Goal: Task Accomplishment & Management: Use online tool/utility

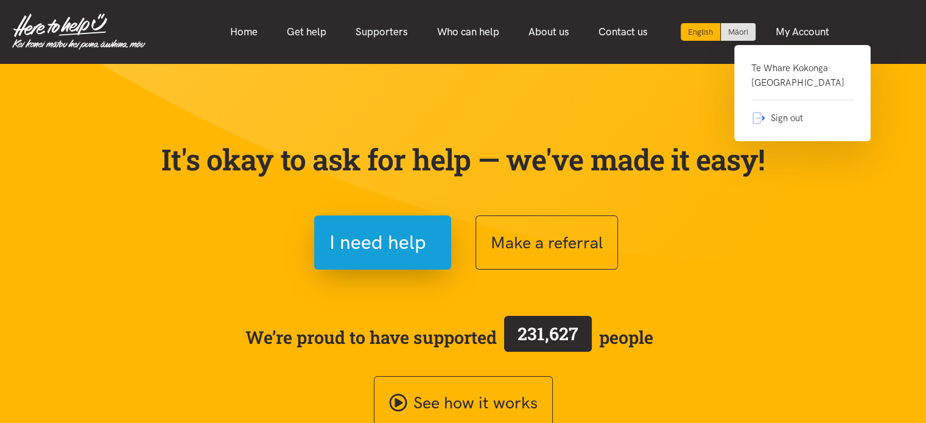
click at [779, 80] on link "Te Whare Kokonga Melville Community House" at bounding box center [802, 81] width 102 height 40
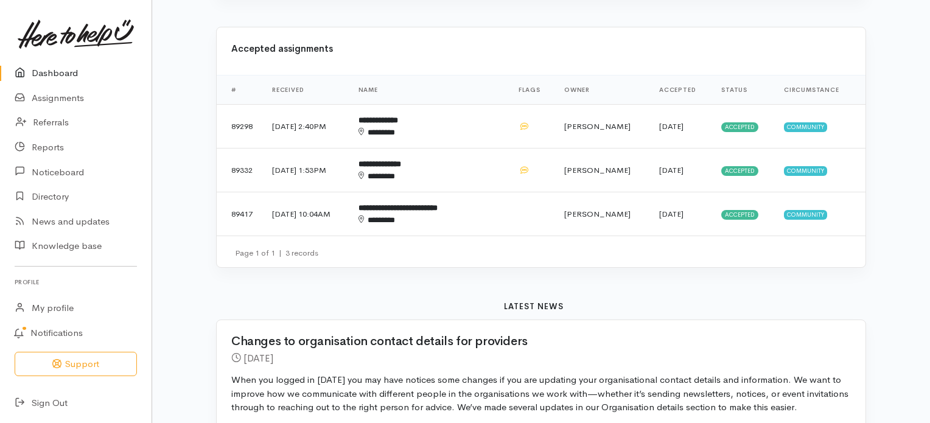
scroll to position [382, 0]
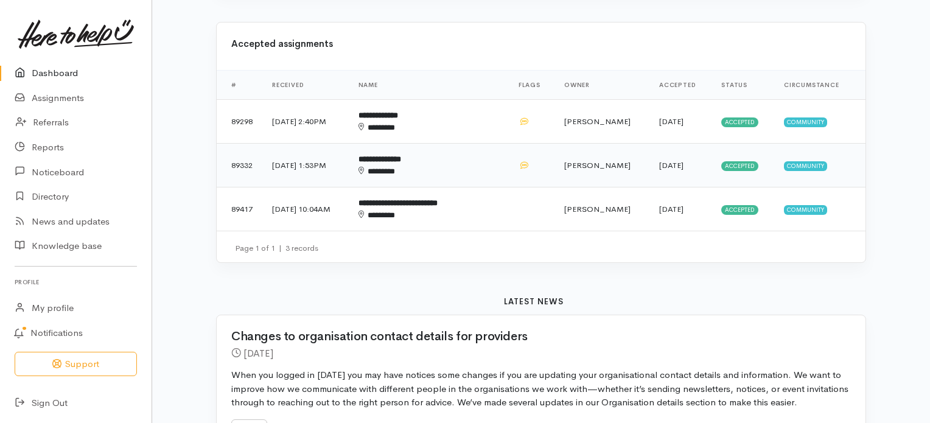
click at [401, 155] on b "**********" at bounding box center [379, 159] width 43 height 8
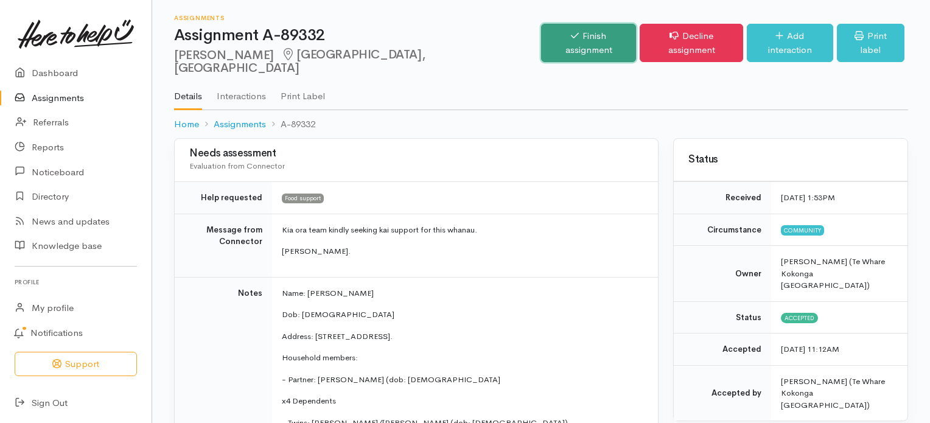
click at [557, 33] on link "Finish assignment" at bounding box center [589, 43] width 96 height 38
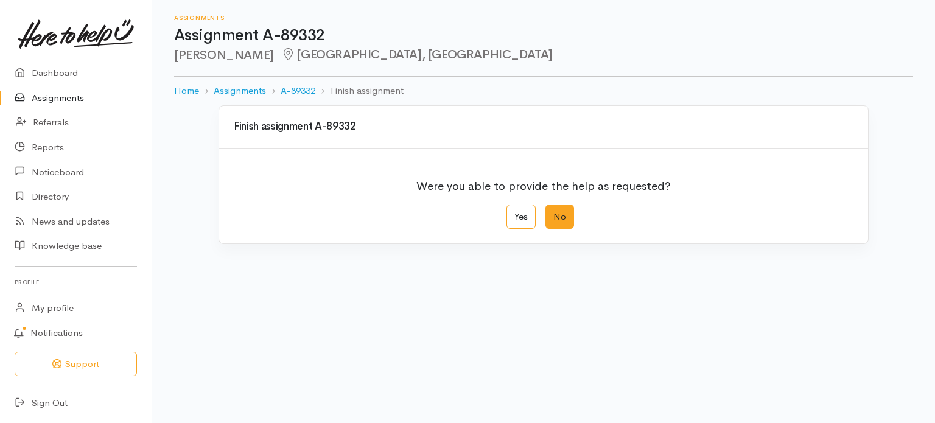
click at [557, 216] on label "No" at bounding box center [559, 216] width 29 height 25
click at [553, 212] on input "No" at bounding box center [549, 208] width 8 height 8
radio input "true"
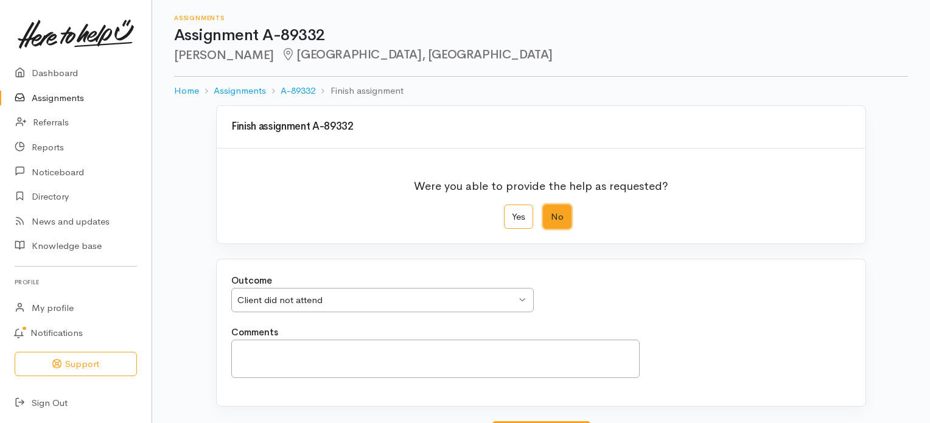
click at [523, 300] on div "Client did not attend Client did not attend" at bounding box center [382, 300] width 302 height 25
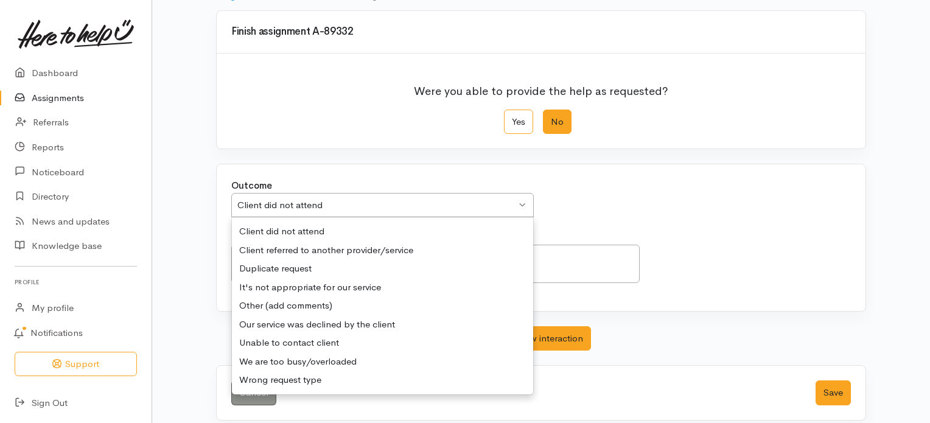
scroll to position [105, 0]
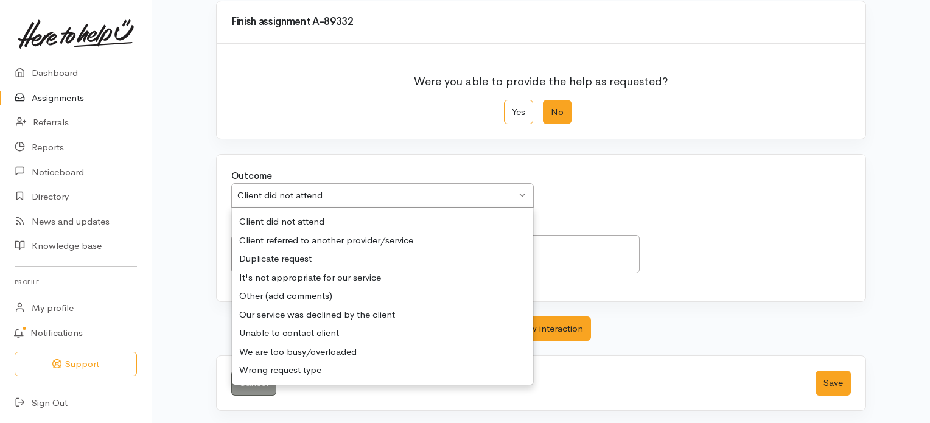
click at [304, 221] on div "Outcome We delivered the help requested We delivered the help requested We deli…" at bounding box center [541, 228] width 649 height 147
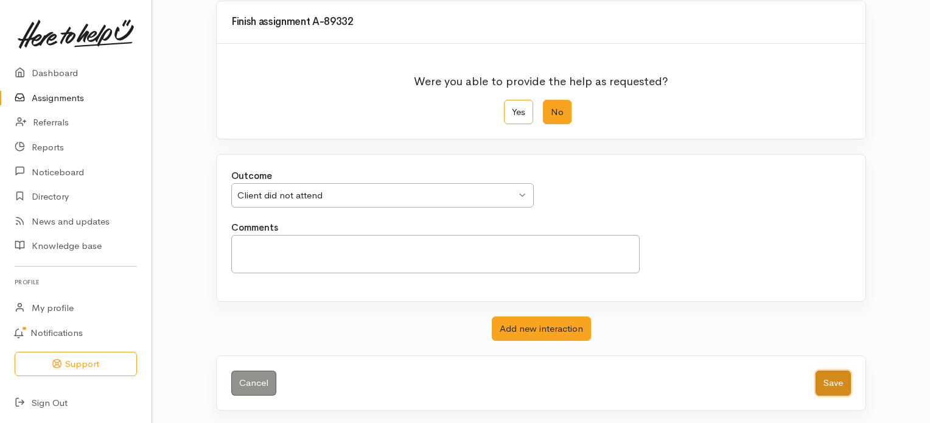
click at [834, 379] on button "Save" at bounding box center [832, 383] width 35 height 25
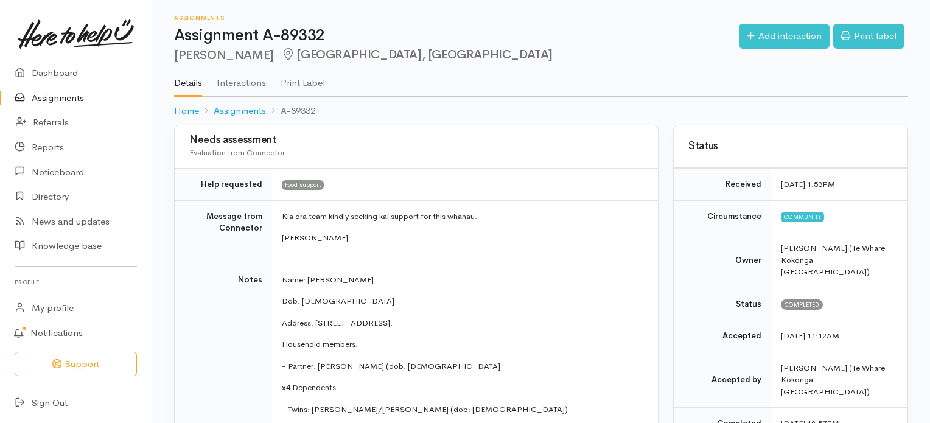
click at [65, 97] on link "Assignments" at bounding box center [76, 98] width 152 height 25
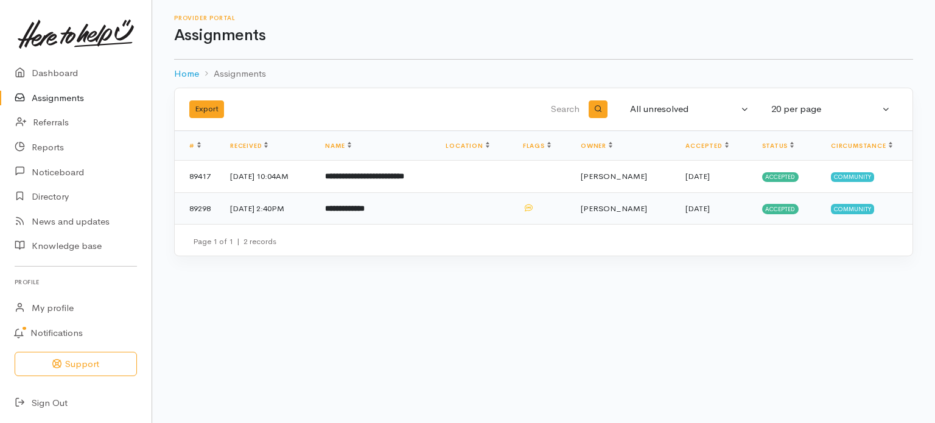
click at [360, 209] on b "**********" at bounding box center [345, 208] width 40 height 8
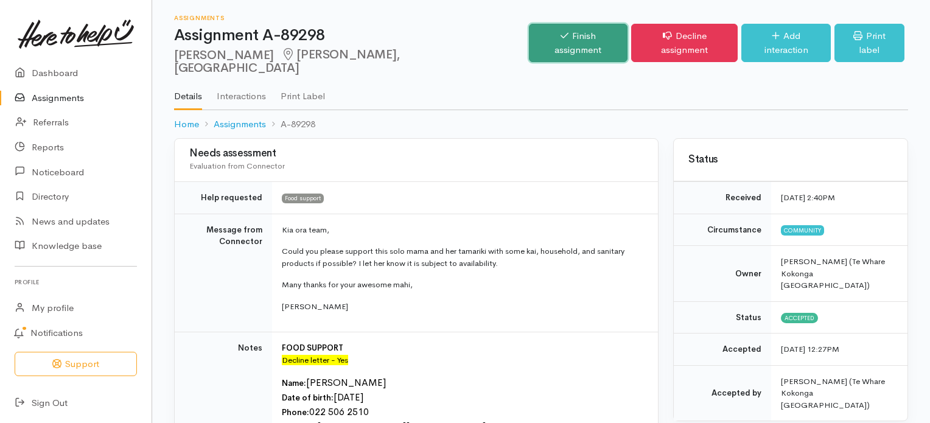
click at [540, 36] on link "Finish assignment" at bounding box center [578, 43] width 99 height 38
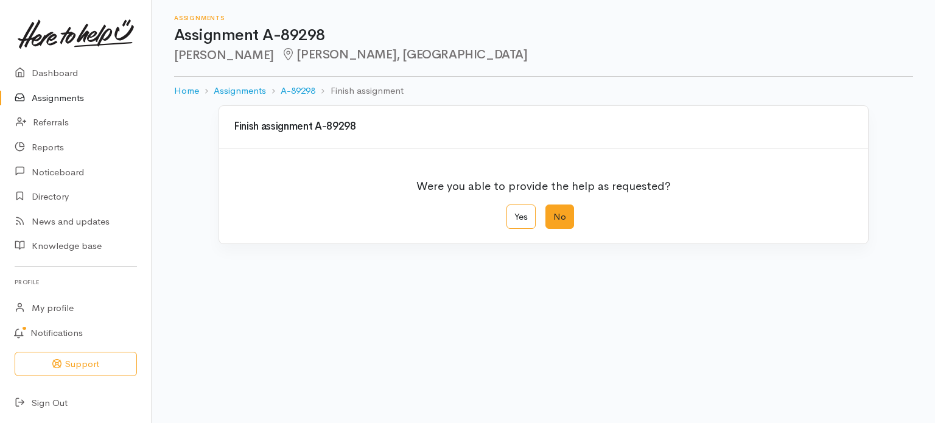
click at [558, 216] on label "No" at bounding box center [559, 216] width 29 height 25
click at [553, 212] on input "No" at bounding box center [549, 208] width 8 height 8
radio input "true"
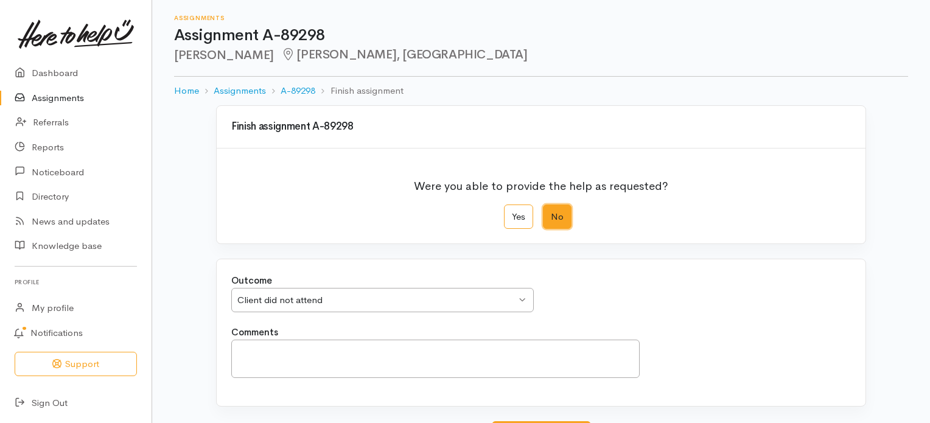
click at [520, 296] on div "Client did not attend Client did not attend" at bounding box center [382, 300] width 302 height 25
click at [304, 326] on div "Outcome We delivered the help requested We delivered the help requested We deli…" at bounding box center [541, 332] width 649 height 147
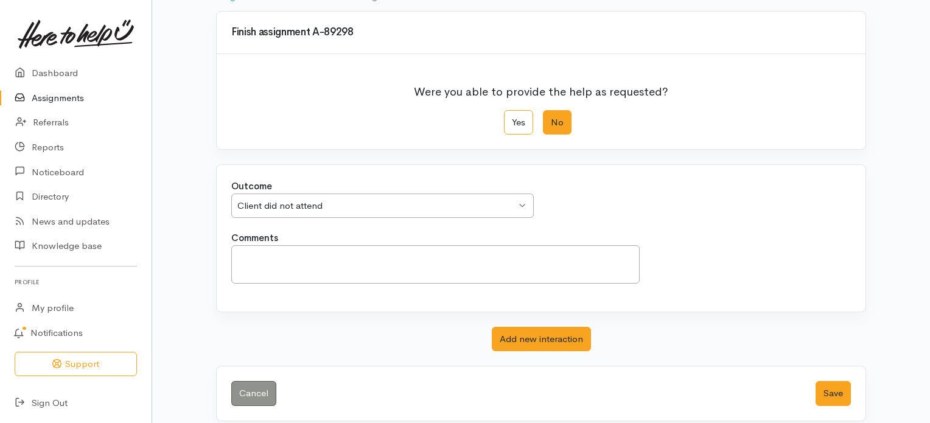
scroll to position [105, 0]
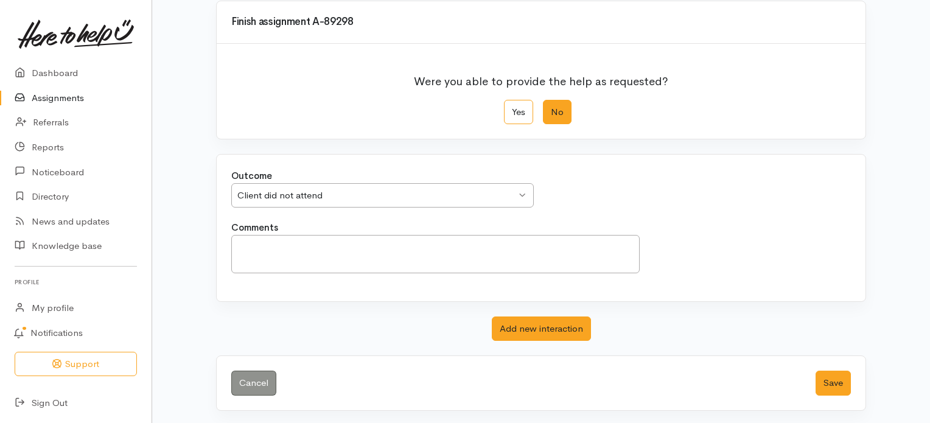
click at [521, 192] on div "Client did not attend Client did not attend" at bounding box center [382, 195] width 302 height 25
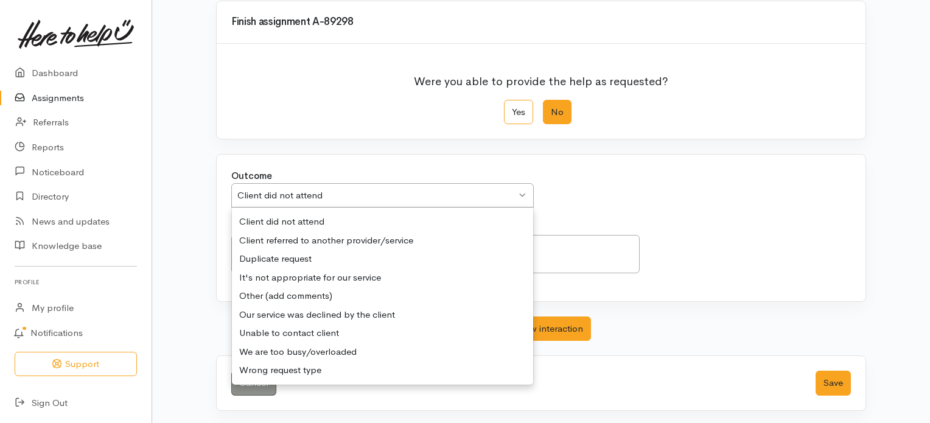
click at [354, 189] on div "Client did not attend" at bounding box center [376, 196] width 279 height 14
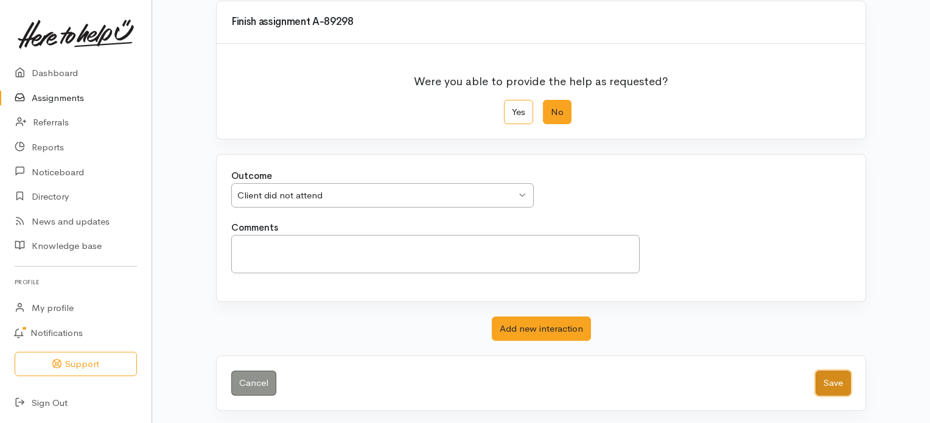
click at [835, 378] on button "Save" at bounding box center [832, 383] width 35 height 25
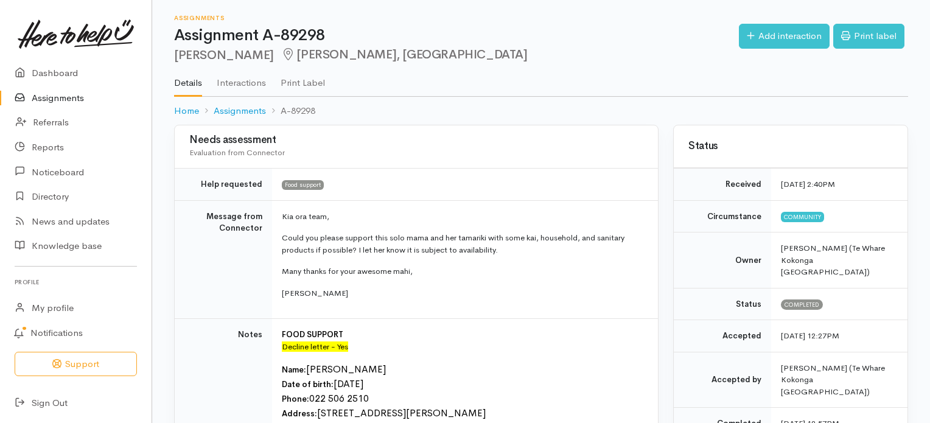
click at [54, 97] on link "Assignments" at bounding box center [76, 98] width 152 height 25
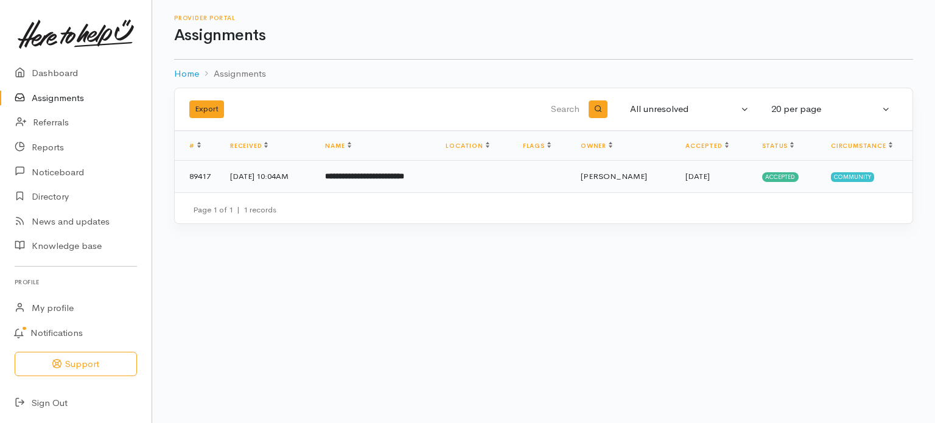
click at [358, 176] on b "**********" at bounding box center [364, 176] width 79 height 8
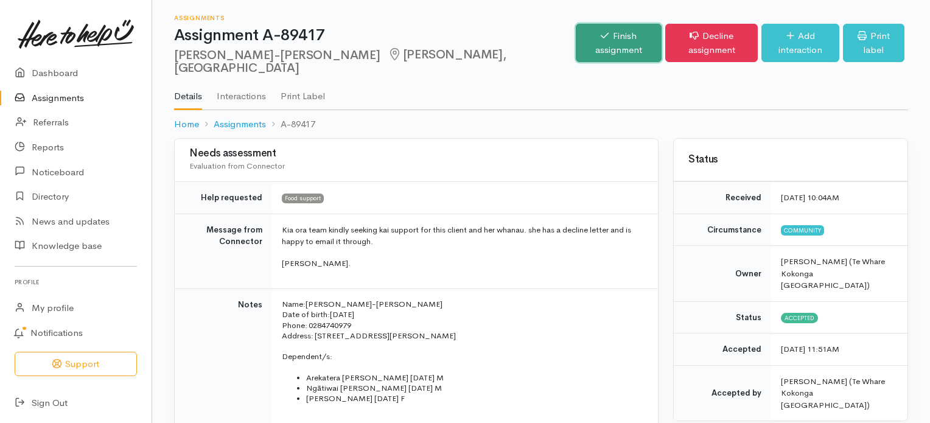
click at [576, 32] on link "Finish assignment" at bounding box center [619, 43] width 86 height 38
